Goal: Transaction & Acquisition: Purchase product/service

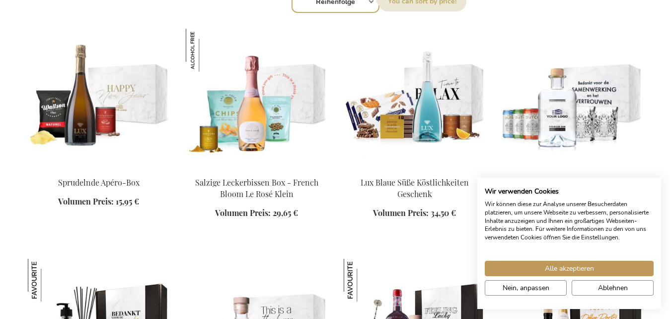
scroll to position [966, 0]
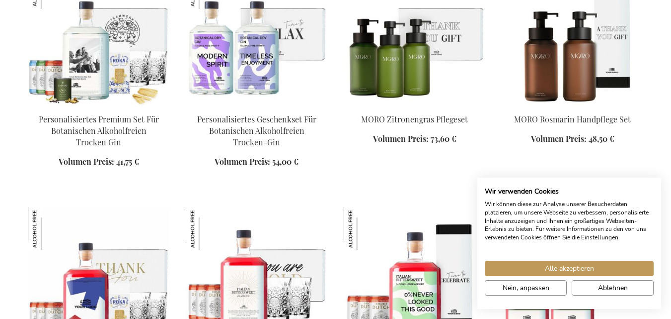
scroll to position [1724, 0]
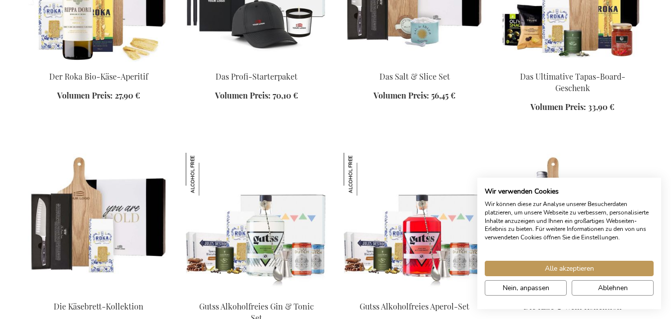
scroll to position [2038, 0]
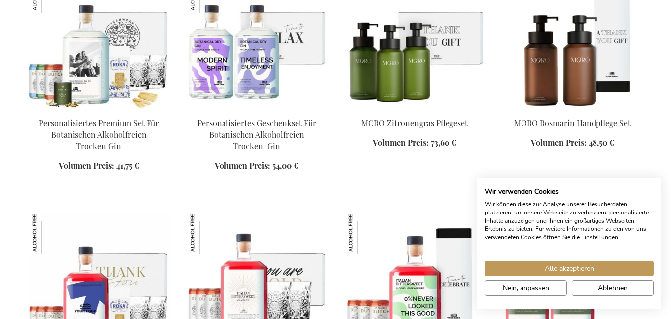
scroll to position [1199, 0]
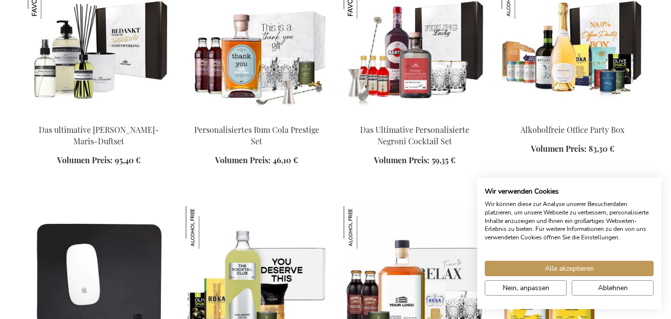
scroll to position [1110, 0]
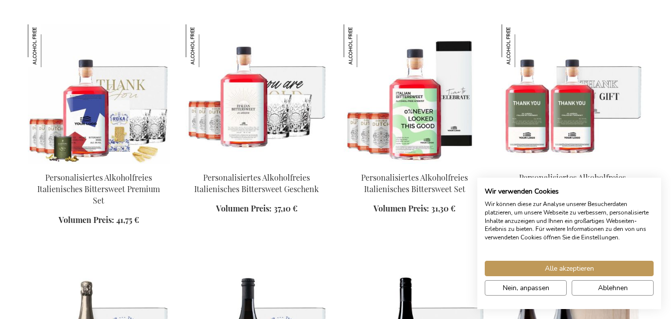
scroll to position [1788, 0]
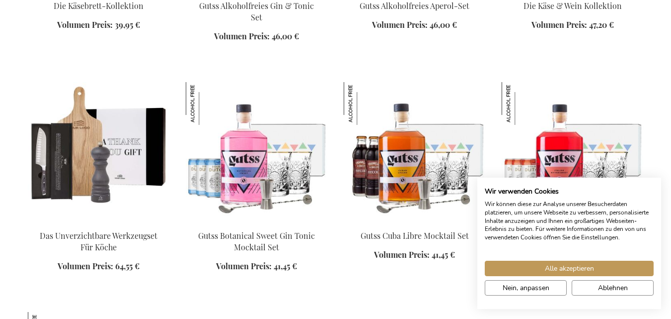
scroll to position [2710, 0]
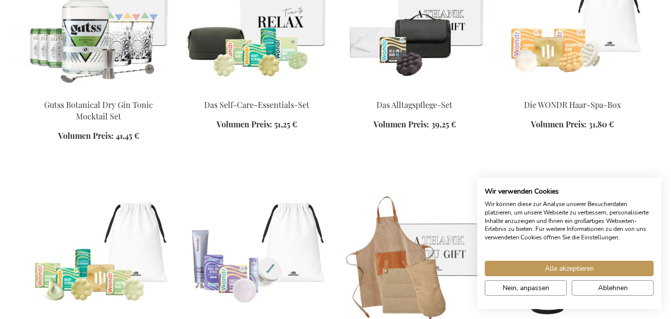
scroll to position [3056, 0]
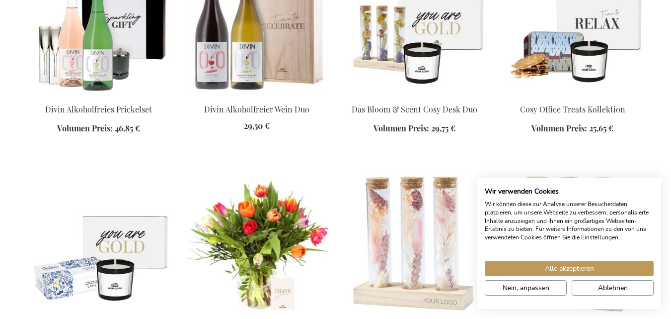
scroll to position [3772, 0]
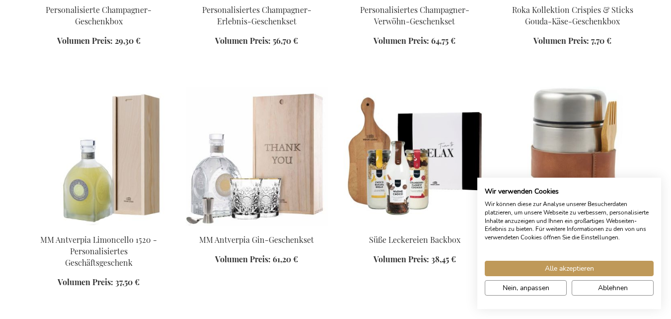
scroll to position [4171, 0]
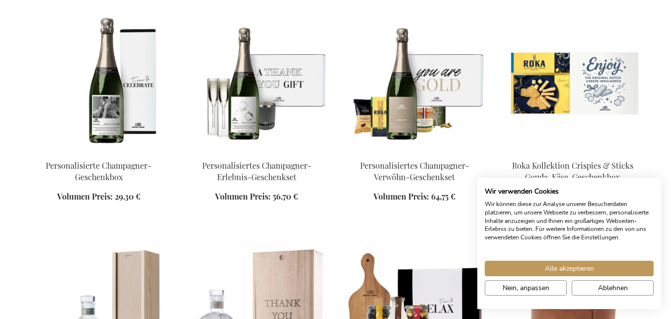
scroll to position [3853, 0]
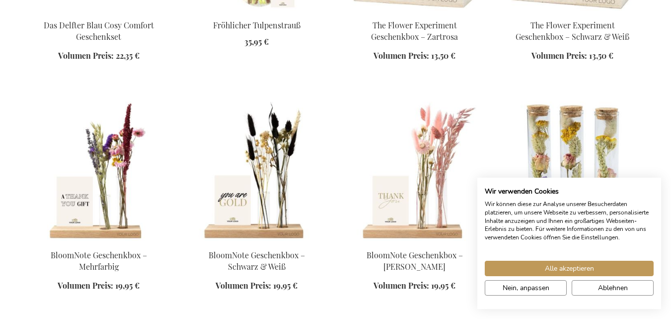
scroll to position [4161, 0]
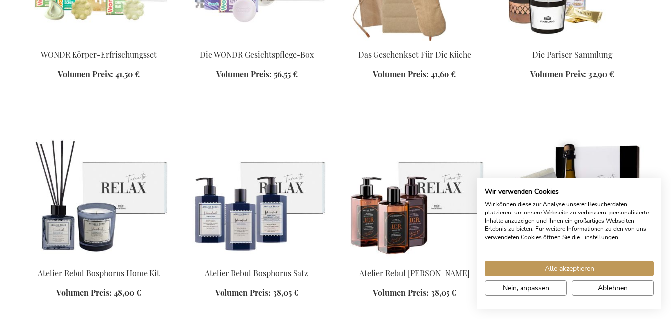
scroll to position [2844, 0]
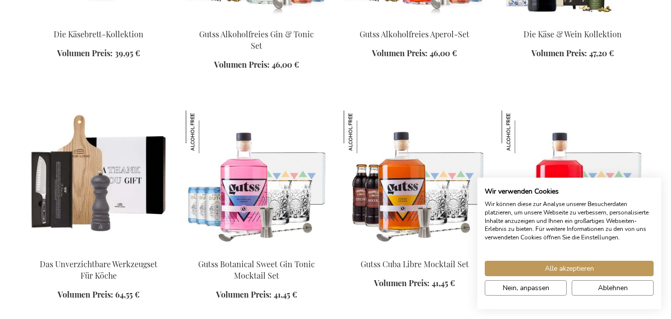
scroll to position [2173, 0]
